Goal: Task Accomplishment & Management: Use online tool/utility

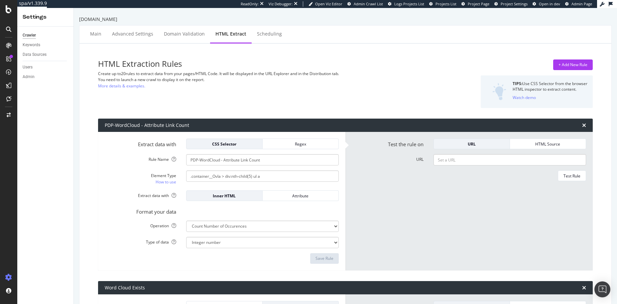
select select "count"
select select "exist"
select select "count"
select select "exist"
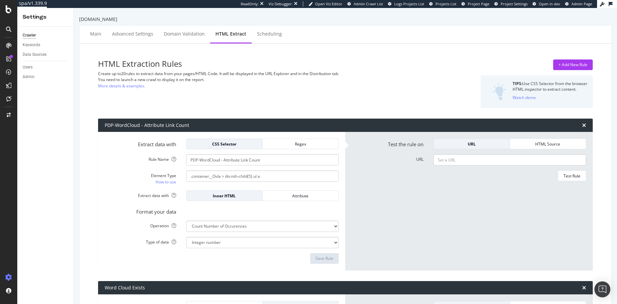
select select "exist"
select select "count"
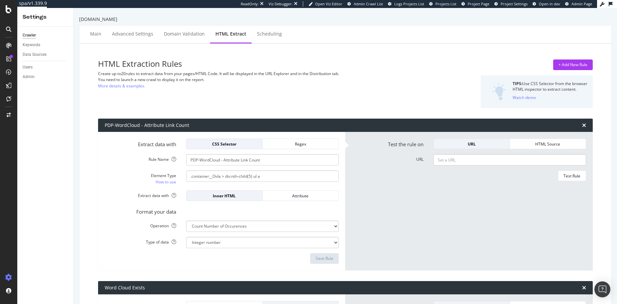
select select "count"
select select "exist"
select select "count"
select select "exist"
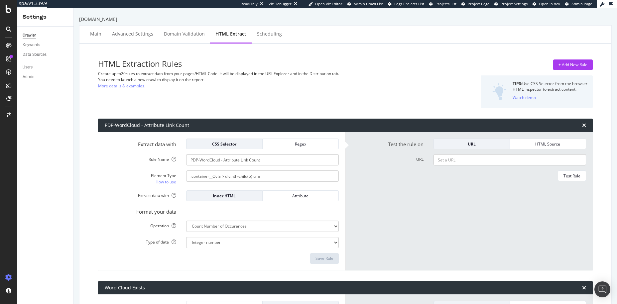
select select "i"
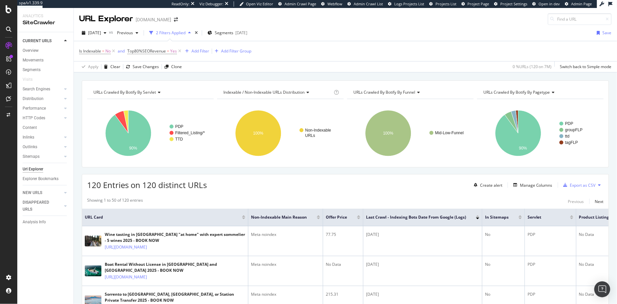
scroll to position [651, 0]
